Goal: Task Accomplishment & Management: Manage account settings

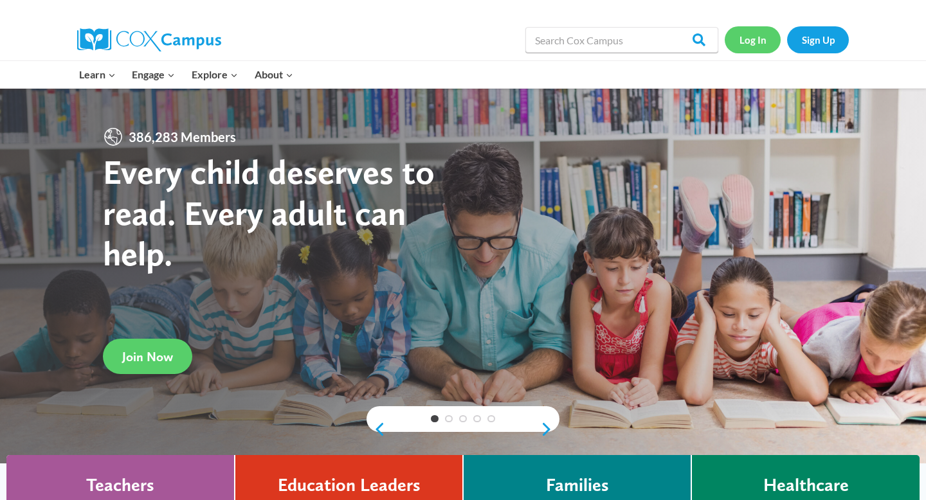
click at [748, 44] on link "Log In" at bounding box center [753, 39] width 56 height 26
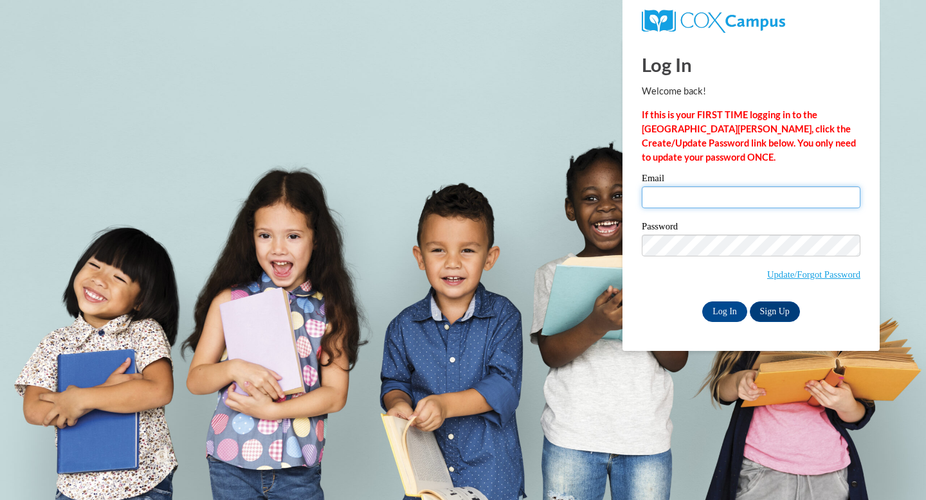
click at [675, 203] on input "Email" at bounding box center [751, 198] width 219 height 22
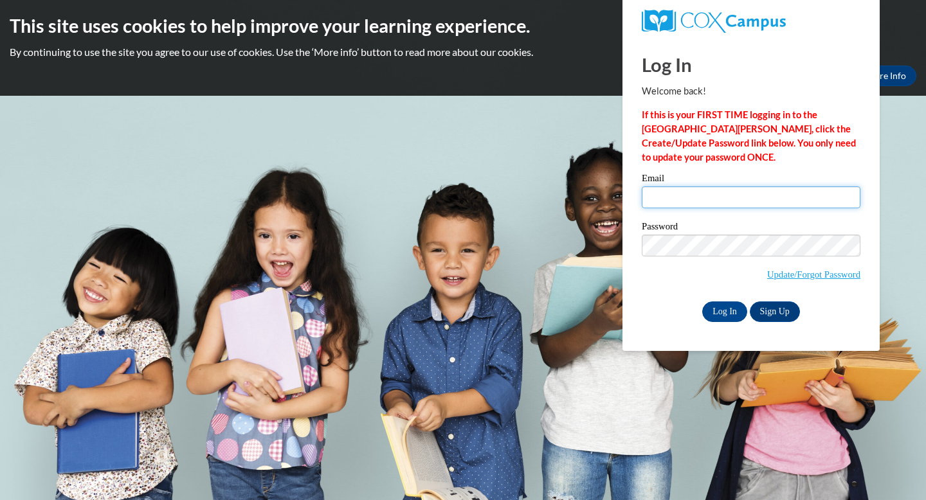
type input "dp16125@georgiasouthern.edu"
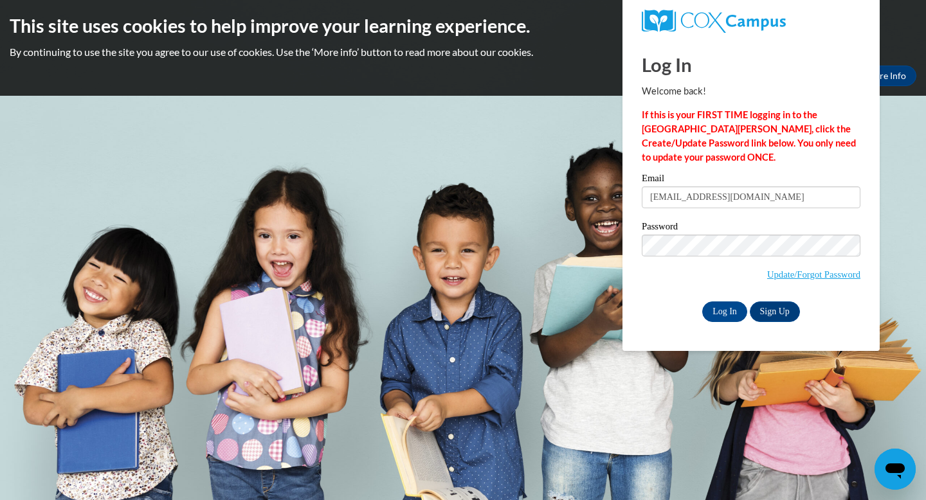
click at [745, 223] on label "Password" at bounding box center [751, 228] width 219 height 13
click at [630, 289] on div "Log In Welcome back! If this is your FIRST TIME logging in to the NEW Cox Campu…" at bounding box center [751, 195] width 277 height 313
click at [718, 306] on input "Log In" at bounding box center [724, 312] width 45 height 21
